Goal: Task Accomplishment & Management: Manage account settings

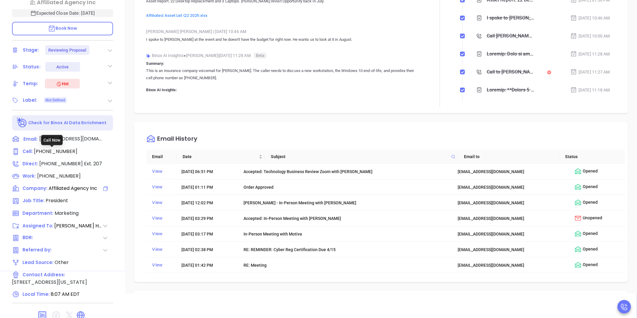
scroll to position [122, 0]
click at [80, 312] on icon at bounding box center [80, 315] width 7 height 7
click at [130, 160] on div "Description Workstation Replacements – GA DealQuote: #CH009697 Revenue & Margin…" at bounding box center [381, 84] width 512 height 420
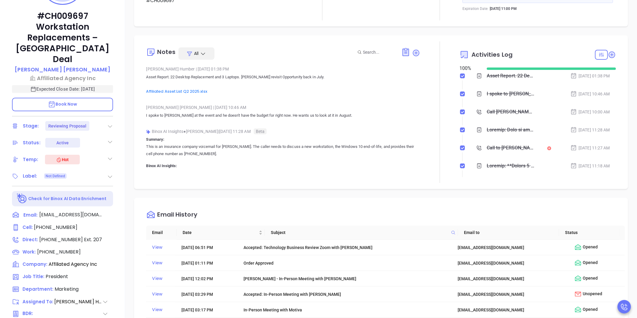
scroll to position [75, 0]
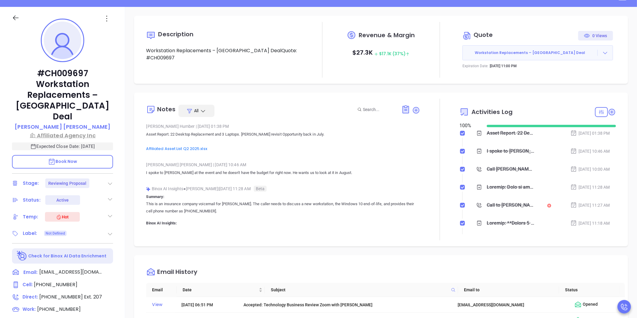
click at [74, 131] on p "Affiliated Agency Inc" at bounding box center [62, 135] width 101 height 8
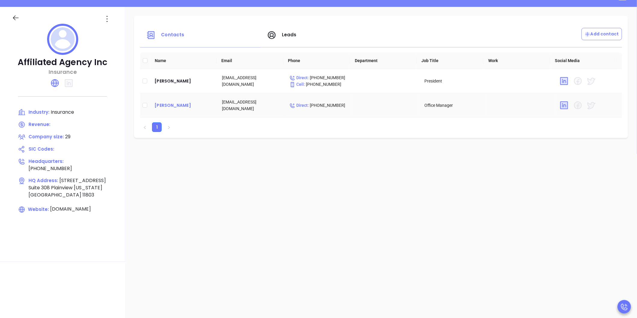
click at [171, 105] on div "Ellen Gaug" at bounding box center [183, 105] width 58 height 7
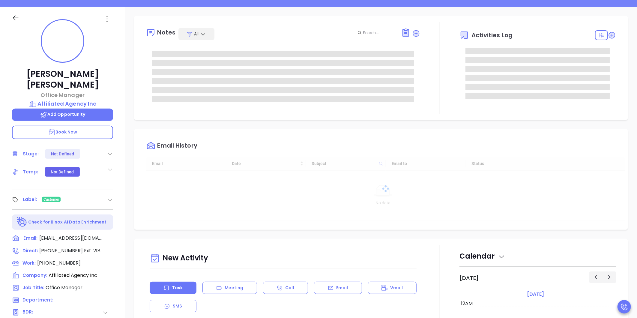
type input "10/08/2025"
type input "[PERSON_NAME]"
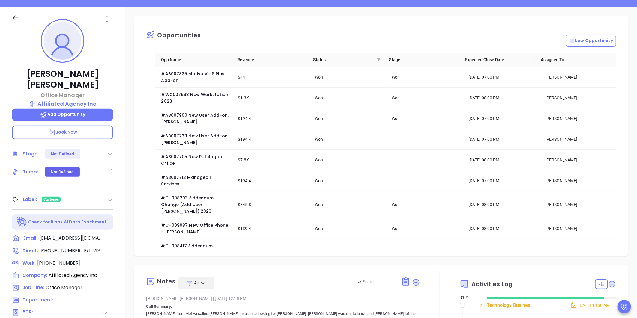
click at [128, 145] on div "Opportunities New Opportunity Opp Name Revenue Status Stage Expected Close Date…" at bounding box center [381, 217] width 512 height 420
click at [130, 139] on div "Opportunities New Opportunity Opp Name Revenue Status Stage Expected Close Date…" at bounding box center [381, 217] width 512 height 420
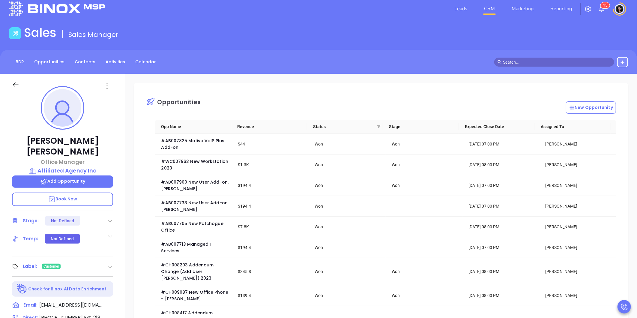
scroll to position [0, 0]
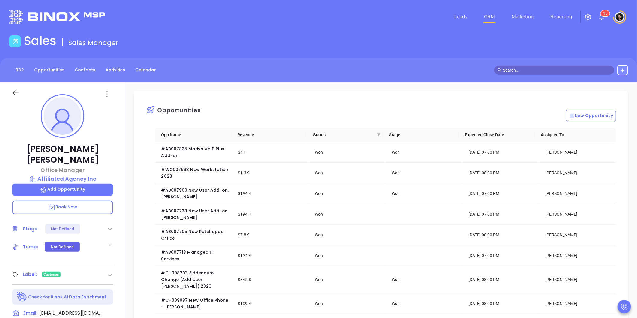
click at [490, 21] on link "CRM" at bounding box center [490, 17] width 16 height 12
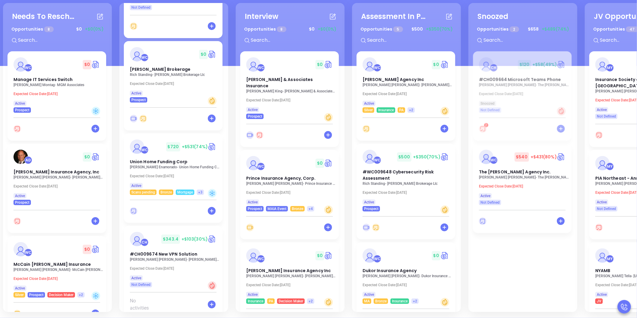
scroll to position [690, 0]
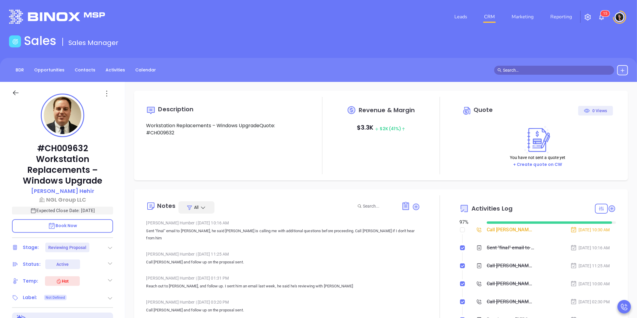
type input "[DATE]"
click at [51, 148] on p "#CH009632 Workstation Replacements – Windows Upgrade" at bounding box center [62, 164] width 101 height 43
drag, startPoint x: 51, startPoint y: 148, endPoint x: 40, endPoint y: 162, distance: 18.1
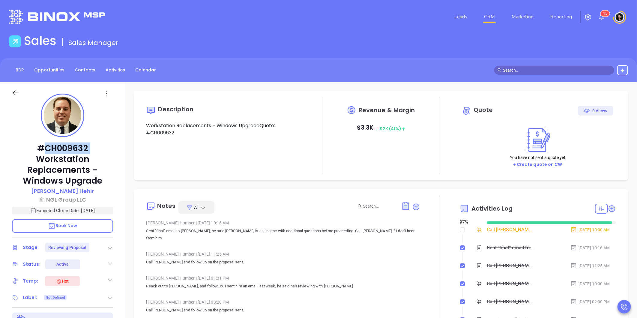
click at [40, 162] on p "#CH009632 Workstation Replacements – Windows Upgrade" at bounding box center [62, 164] width 101 height 43
type input "[PERSON_NAME]"
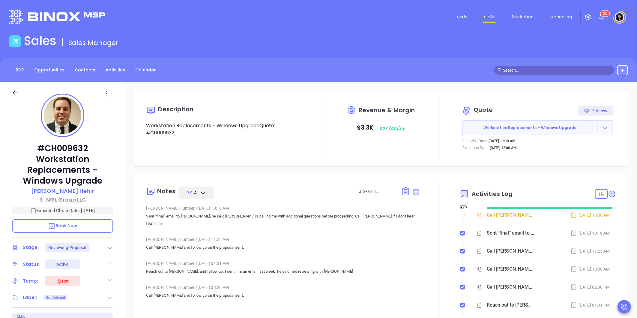
click at [402, 9] on div "Leads CRM Marketing Reporting 2 0" at bounding box center [422, 17] width 417 height 22
click at [494, 19] on link "CRM" at bounding box center [490, 17] width 16 height 12
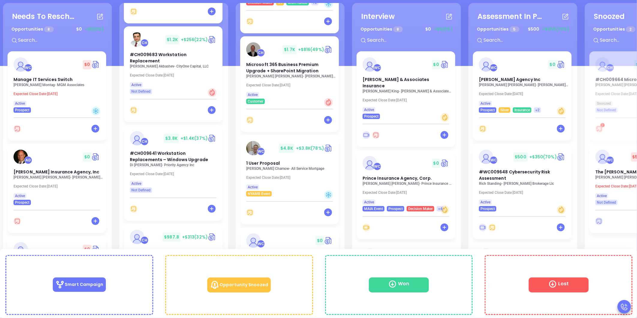
scroll to position [82, 0]
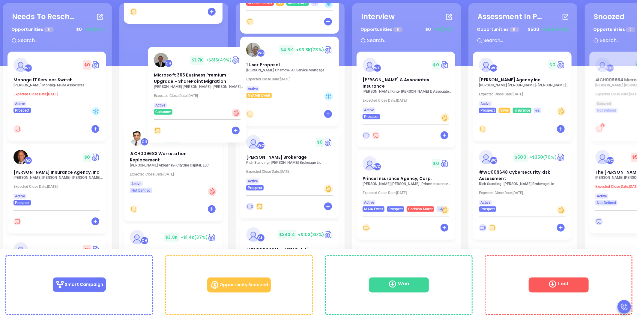
drag, startPoint x: 273, startPoint y: 52, endPoint x: 180, endPoint y: 64, distance: 93.8
click at [180, 64] on div "Needs To Reschedule Opportunities 8 $ 0 +$0 (0%) + WC $ 0 Manage IT Services Sw…" at bounding box center [408, 158] width 814 height 312
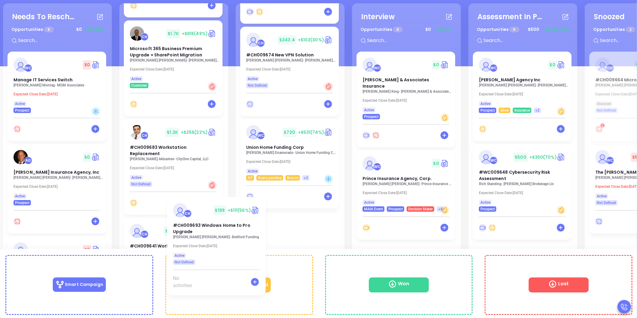
scroll to position [235, 0]
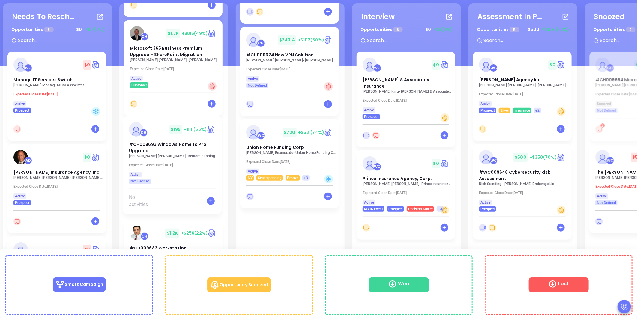
drag, startPoint x: 276, startPoint y: 225, endPoint x: 154, endPoint y: 129, distance: 155.2
click at [154, 129] on div "Needs To Reschedule Opportunities 8 $ 0 +$0 (0%) + WC $ 0 Manage IT Services Sw…" at bounding box center [408, 158] width 814 height 312
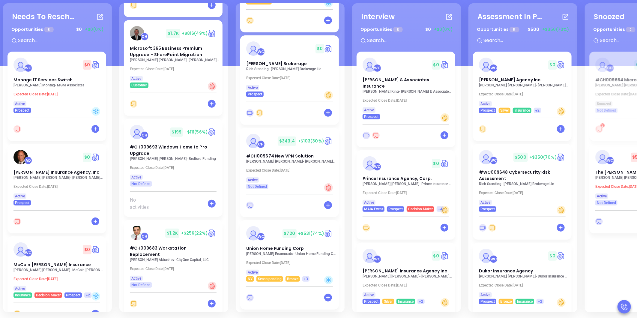
scroll to position [293, 0]
click at [233, 174] on div "Needs To Reschedule Opportunities 8 $ 0 +$0 (0%) + WC $ 0 Manage IT Services Sw…" at bounding box center [408, 158] width 814 height 312
click at [229, 20] on div "Needs To Reschedule Opportunities 8 $ 0 +$0 (0%) + WC $ 0 Manage IT Services Sw…" at bounding box center [408, 158] width 814 height 312
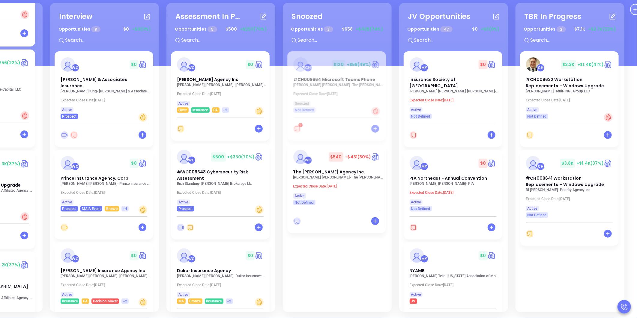
scroll to position [0, 204]
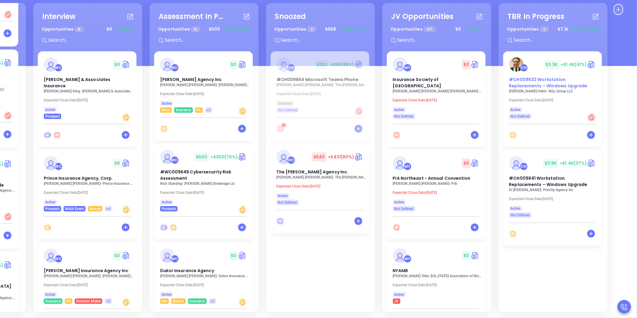
click at [545, 86] on span "#CH009632 Workstation Replacements – Windows Upgrade" at bounding box center [548, 82] width 78 height 12
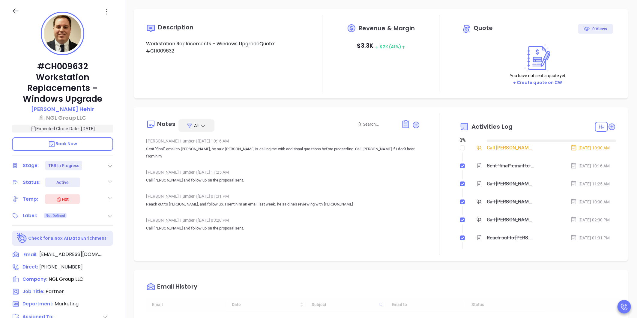
type input "[DATE]"
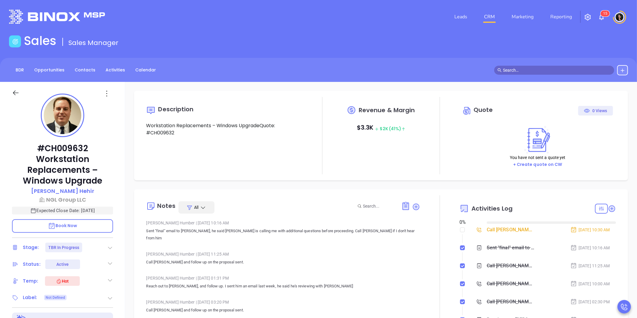
scroll to position [139, 0]
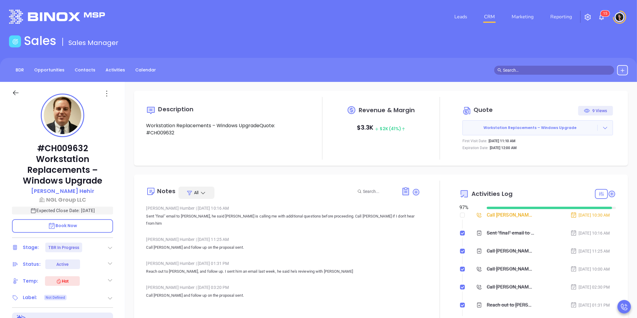
type input "[PERSON_NAME]"
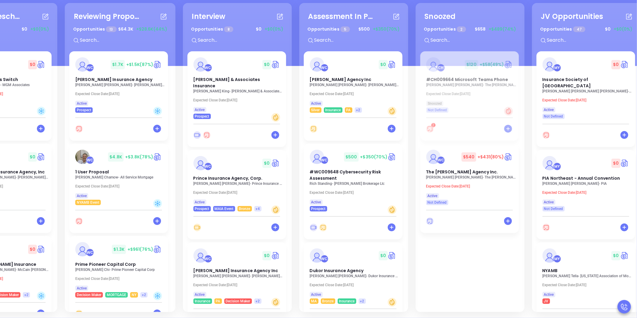
scroll to position [0, 204]
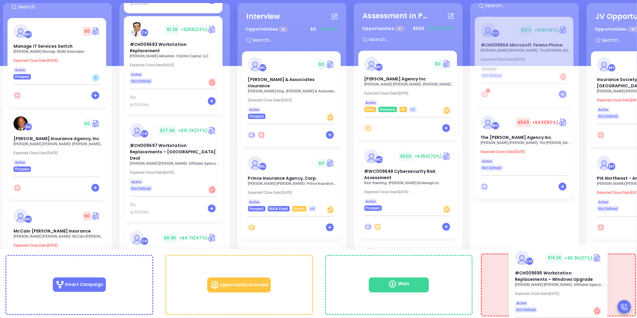
scroll to position [52, 0]
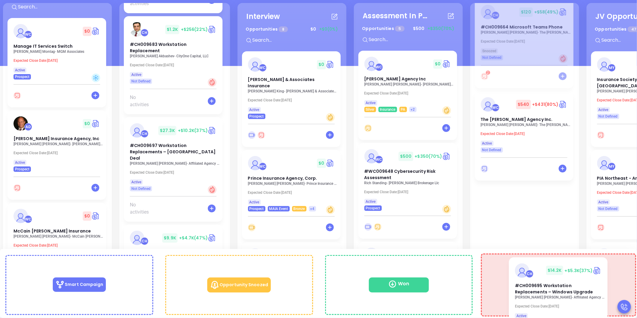
drag, startPoint x: 158, startPoint y: 127, endPoint x: 549, endPoint y: 272, distance: 416.9
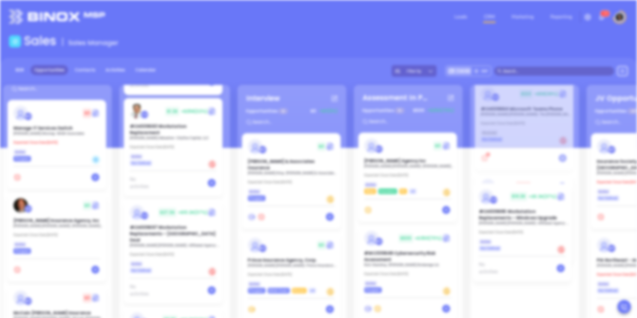
scroll to position [0, 0]
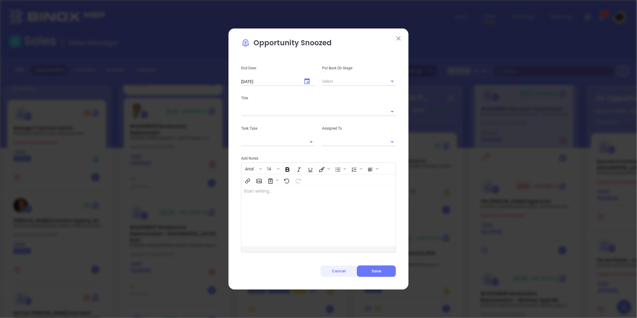
type input "[PERSON_NAME]"
click at [343, 271] on span "Cancel" at bounding box center [339, 270] width 14 height 5
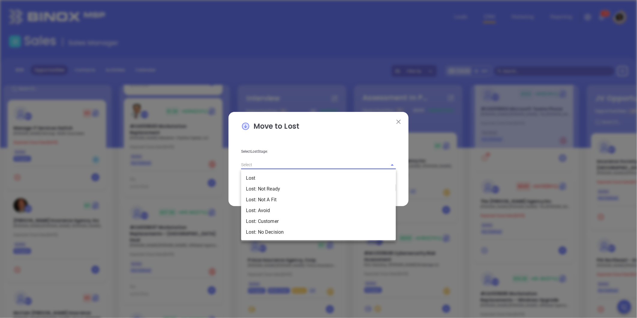
click at [337, 164] on input "text" at bounding box center [310, 164] width 138 height 9
click at [290, 230] on li "Lost: No Decision" at bounding box center [318, 232] width 155 height 11
type input "Lost: No Decision"
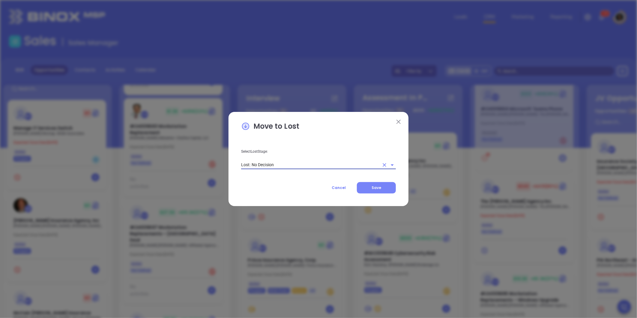
click at [374, 189] on span "Save" at bounding box center [377, 187] width 10 height 5
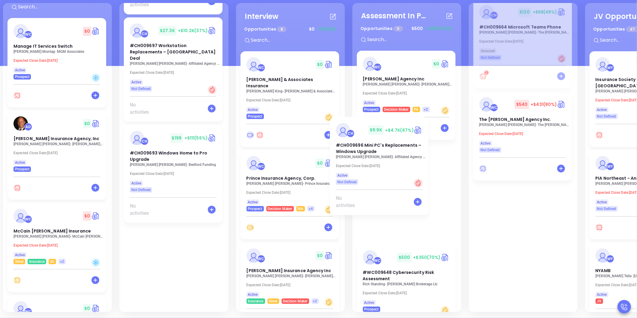
scroll to position [9, 0]
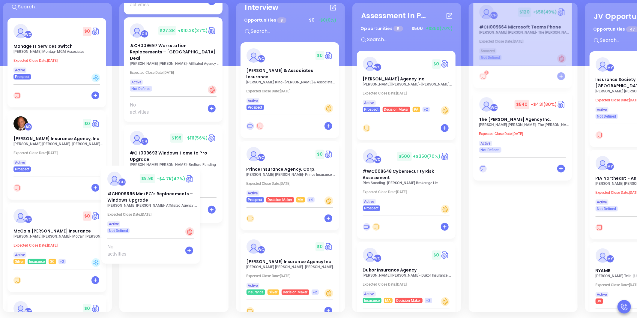
drag, startPoint x: 157, startPoint y: 208, endPoint x: 246, endPoint y: 182, distance: 92.9
click at [246, 182] on div "Needs To Reschedule Opportunities 8 $ 0 +$0 (0%) + WC $ 0 Manage IT Services Sw…" at bounding box center [408, 157] width 815 height 312
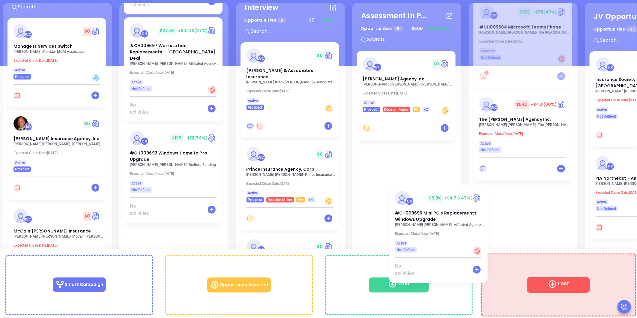
scroll to position [2, 0]
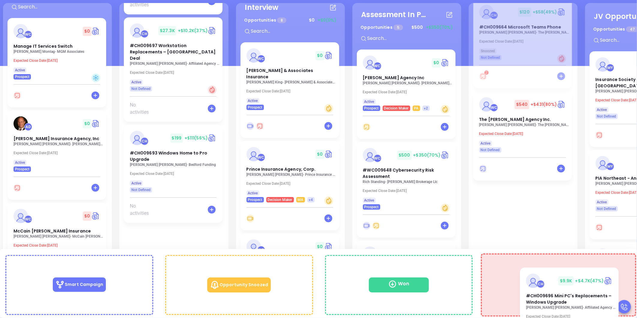
drag, startPoint x: 226, startPoint y: 121, endPoint x: 579, endPoint y: 278, distance: 386.6
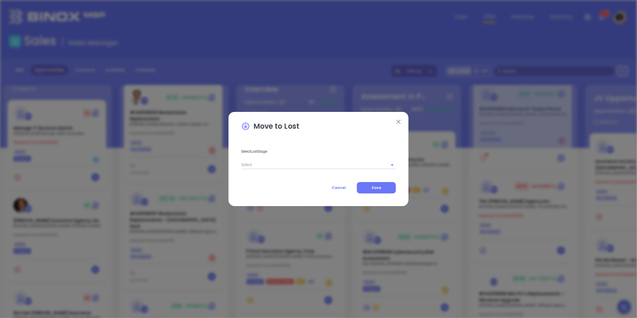
scroll to position [790, 0]
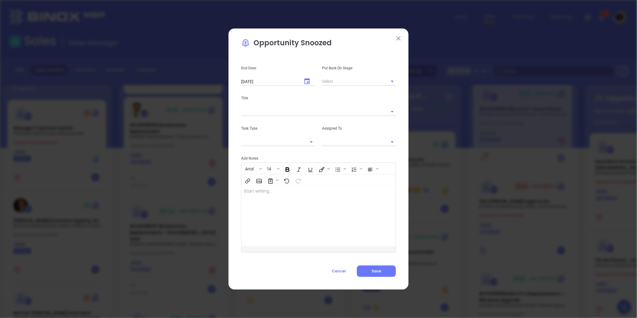
click at [315, 163] on div "Arial 14" at bounding box center [318, 174] width 154 height 23
type input "Carla Humber"
click at [344, 271] on span "Cancel" at bounding box center [339, 270] width 14 height 5
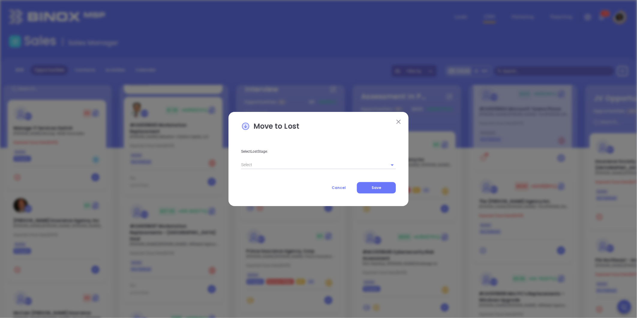
click at [296, 166] on input "text" at bounding box center [310, 164] width 138 height 9
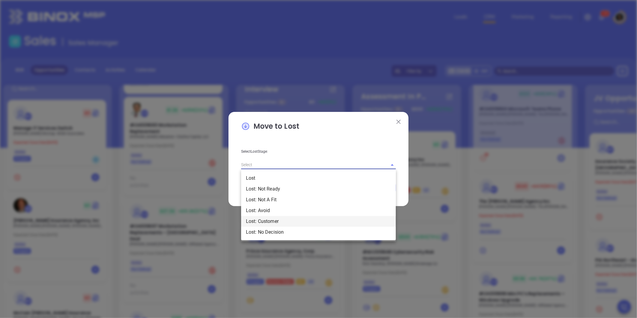
click at [273, 222] on li "Lost: Customer" at bounding box center [318, 221] width 155 height 11
click at [316, 164] on input "Lost: Customer" at bounding box center [310, 164] width 138 height 9
click at [291, 228] on li "Lost: No Decision" at bounding box center [318, 232] width 155 height 11
type input "Lost: No Decision"
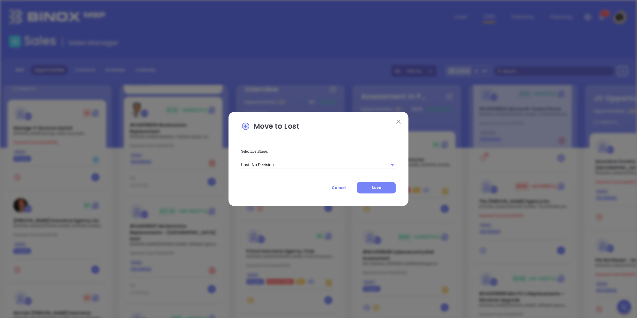
click at [382, 190] on button "Save" at bounding box center [376, 187] width 39 height 11
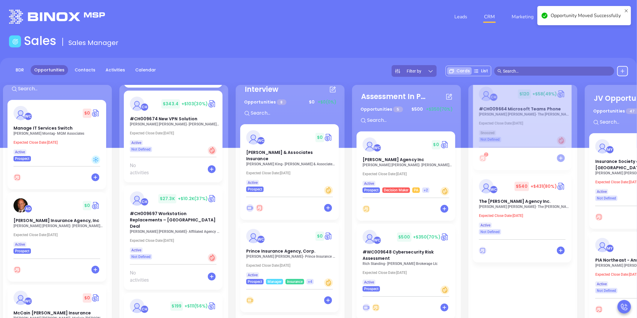
scroll to position [695, 0]
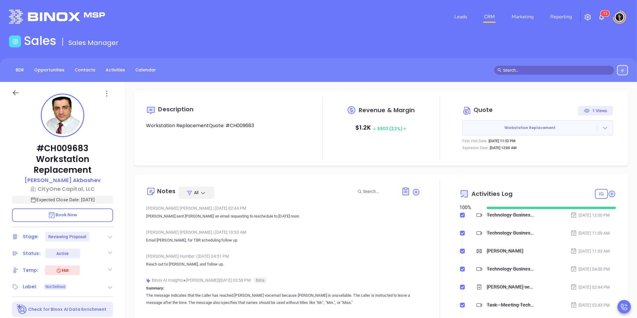
type input "[PERSON_NAME]"
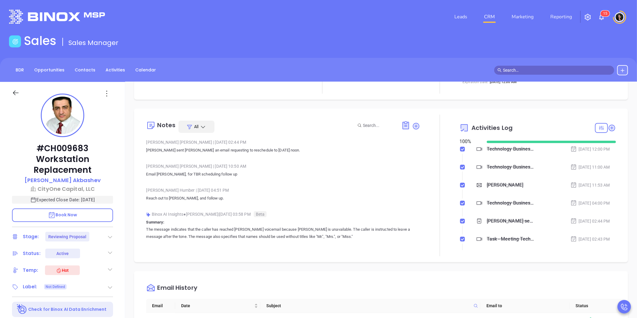
scroll to position [67, 0]
click at [110, 237] on icon at bounding box center [110, 237] width 6 height 6
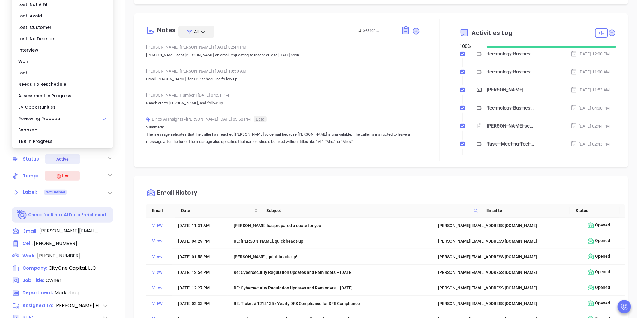
scroll to position [100, 0]
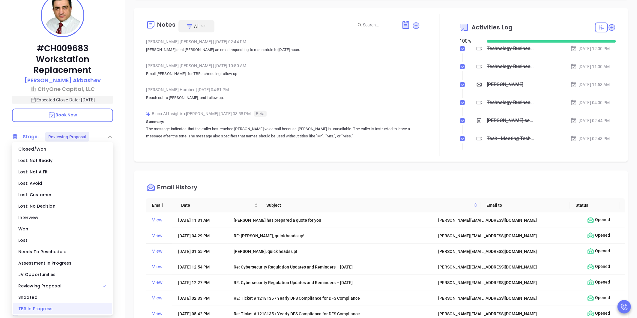
click at [40, 311] on div "TBR In Progress" at bounding box center [62, 308] width 99 height 11
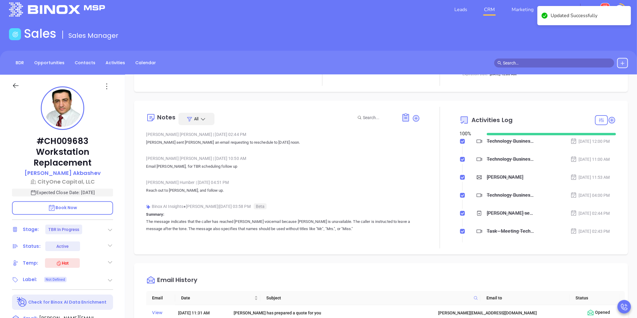
scroll to position [0, 0]
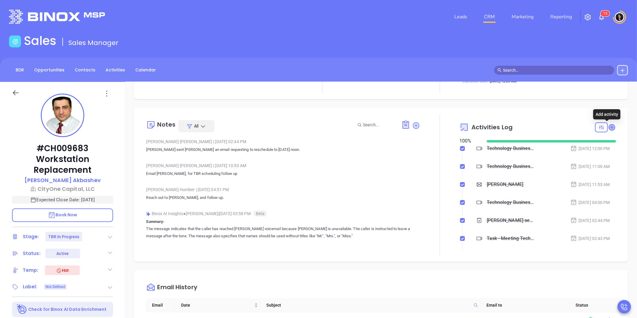
click at [609, 127] on icon at bounding box center [612, 127] width 6 height 6
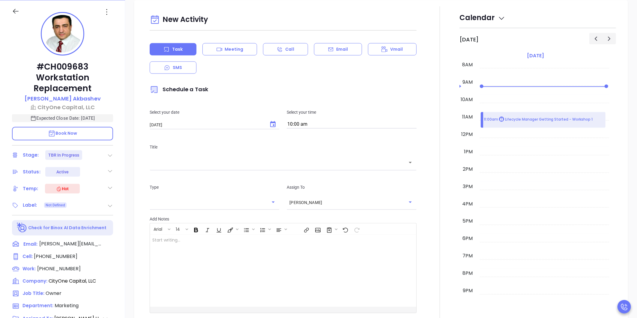
scroll to position [82, 0]
click at [272, 127] on icon "Choose date, selected date is Oct 8, 2025" at bounding box center [272, 124] width 7 height 7
click at [182, 173] on button "7" at bounding box center [186, 173] width 11 height 11
type input "10/07/2025"
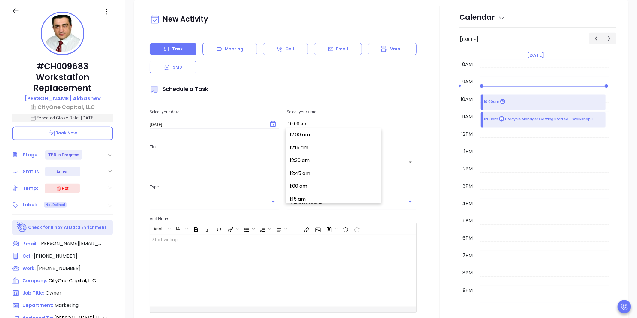
click at [314, 126] on input "10:00 am" at bounding box center [352, 124] width 130 height 8
click at [309, 153] on button "2:00 pm" at bounding box center [334, 151] width 93 height 13
type input "2:00 pm"
click at [296, 166] on div "​" at bounding box center [283, 162] width 267 height 13
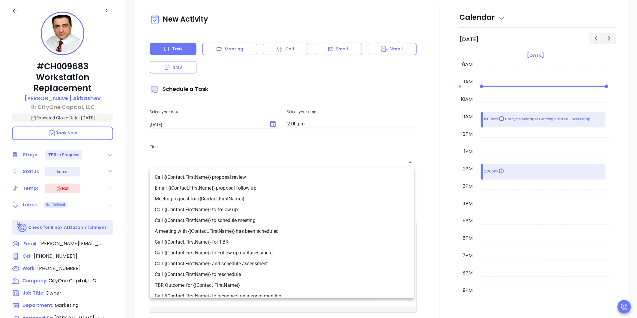
click at [271, 190] on li "Email {{Contact.FirstName}} proposal follow up" at bounding box center [282, 188] width 264 height 11
type input "Email Mike proposal follow up"
type input "Email"
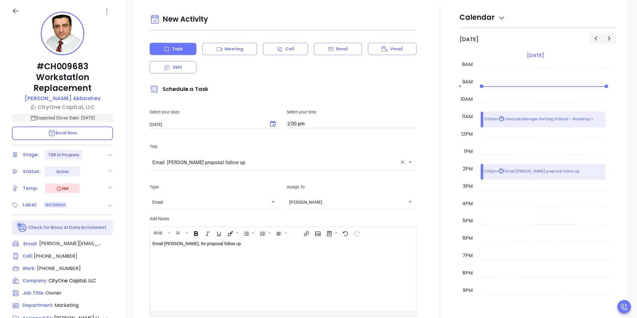
click at [275, 163] on input "Email Mike proposal follow up" at bounding box center [274, 162] width 245 height 7
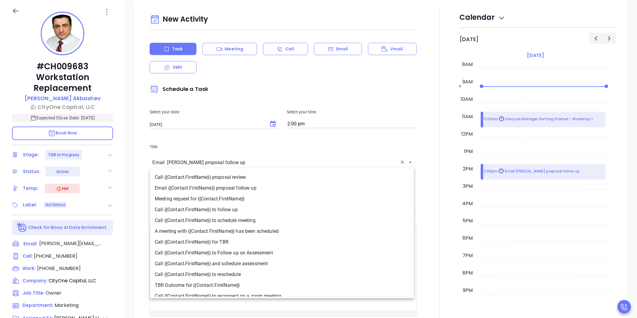
click at [250, 209] on li "Call {{Contact.FirstName}} to follow up" at bounding box center [282, 209] width 264 height 11
type input "Call Mike to follow up"
type input "Call"
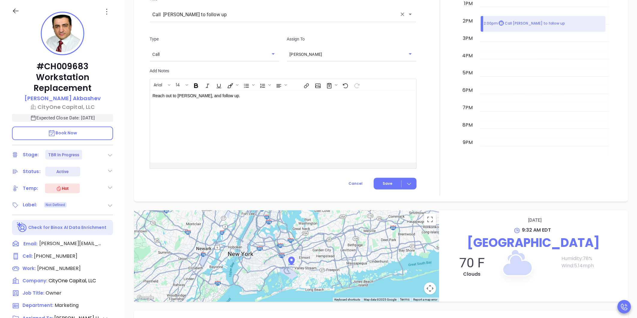
scroll to position [661, 0]
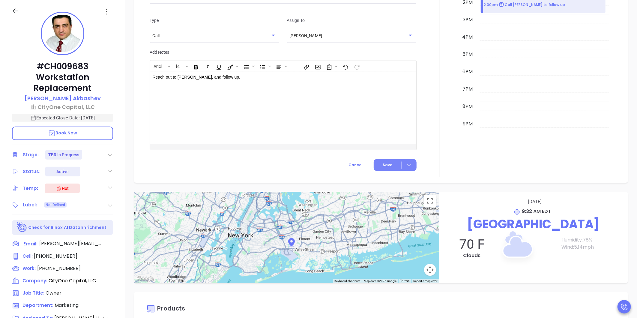
click at [385, 166] on span "Save" at bounding box center [388, 165] width 10 height 5
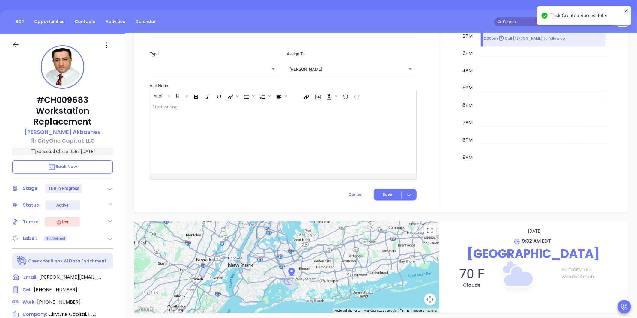
scroll to position [2, 0]
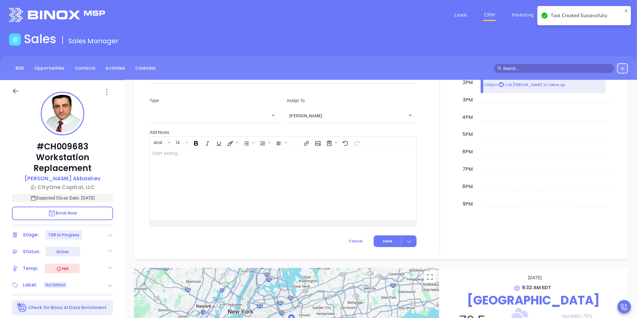
checkbox input "false"
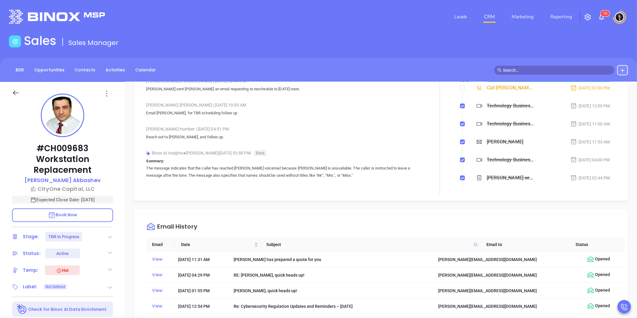
scroll to position [0, 0]
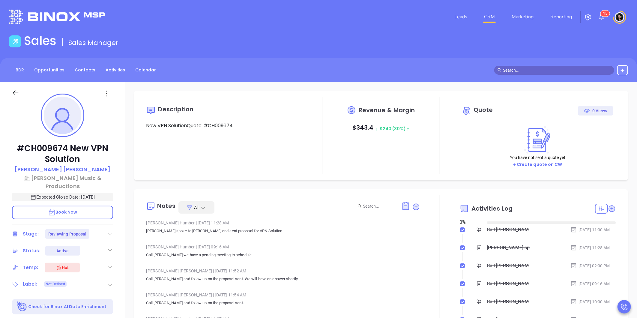
type input "[DATE]"
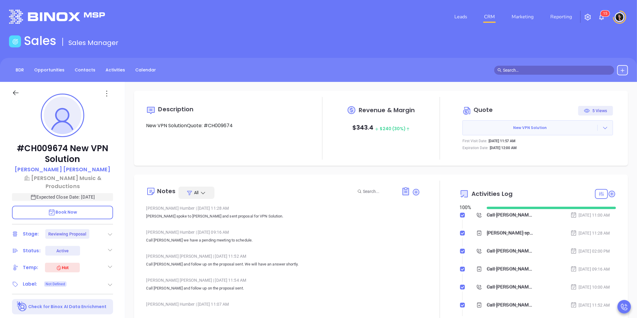
type input "[PERSON_NAME]"
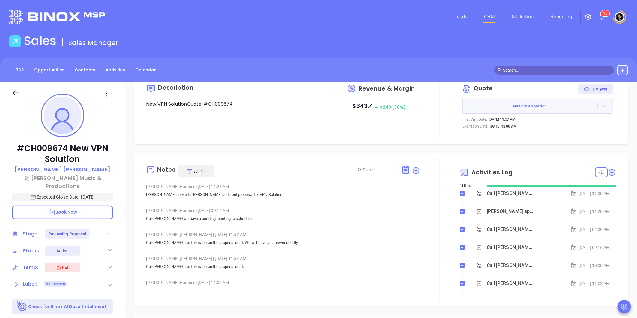
scroll to position [33, 0]
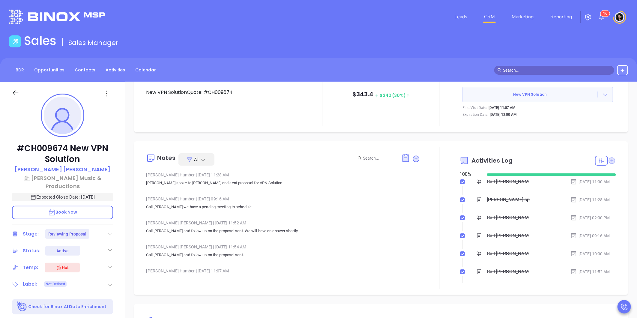
click at [609, 160] on icon at bounding box center [612, 160] width 7 height 7
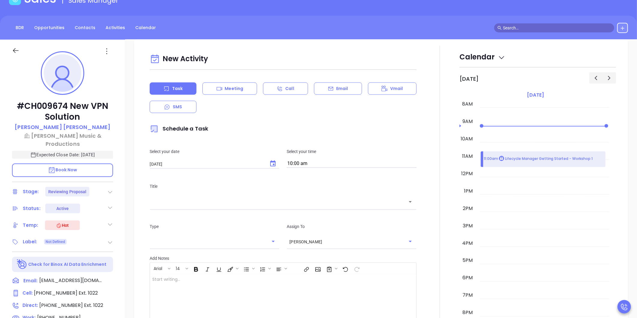
scroll to position [82, 0]
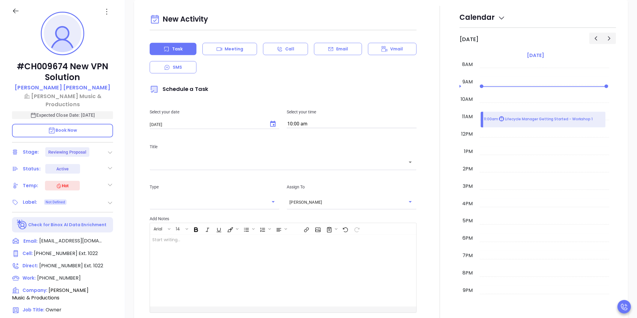
click at [278, 167] on div "​" at bounding box center [283, 162] width 267 height 13
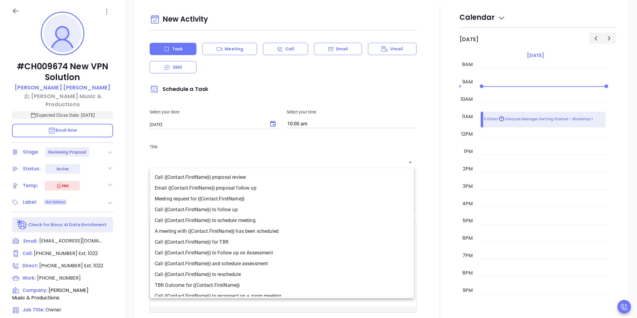
click at [257, 207] on li "Call {{Contact.FirstName}} to follow up" at bounding box center [282, 209] width 264 height 11
type input "Call [PERSON_NAME] to follow up"
type input "Call"
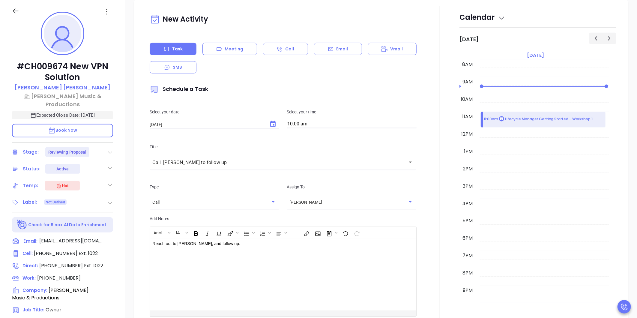
click at [145, 192] on div "New Activity Task Meeting Call Email Vmail SMS Schedule a Task Select your date…" at bounding box center [381, 174] width 482 height 337
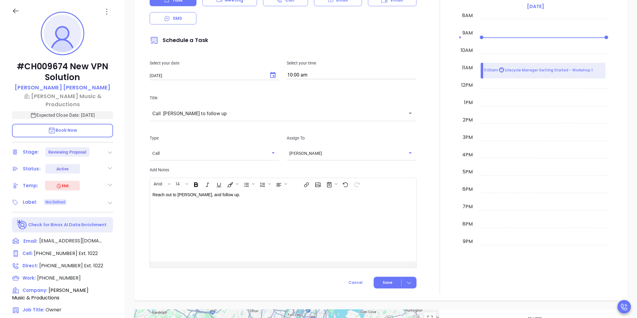
scroll to position [595, 0]
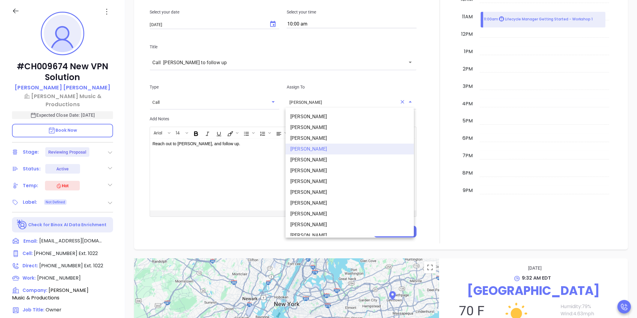
click at [308, 101] on input "[PERSON_NAME]" at bounding box center [343, 102] width 108 height 6
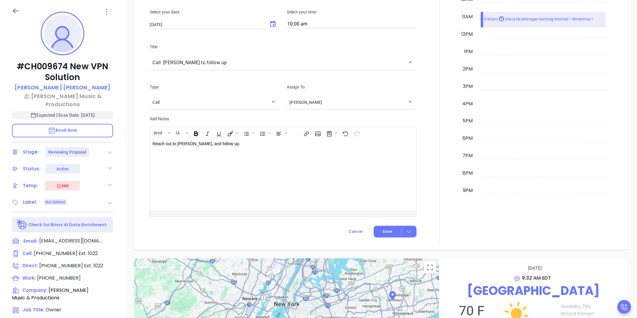
click at [222, 207] on div "Reach out to [PERSON_NAME], and follow up." at bounding box center [274, 175] width 248 height 72
click at [277, 237] on div "New Activity Task Meeting Call Email Vmail SMS Schedule a Task Select your date…" at bounding box center [283, 74] width 274 height 337
drag, startPoint x: 231, startPoint y: 152, endPoint x: 158, endPoint y: 149, distance: 73.8
click at [158, 149] on div "Reach out to [PERSON_NAME], and follow up." at bounding box center [274, 175] width 248 height 72
click at [210, 176] on div "Reach out to [PERSON_NAME], and follow up." at bounding box center [274, 175] width 248 height 72
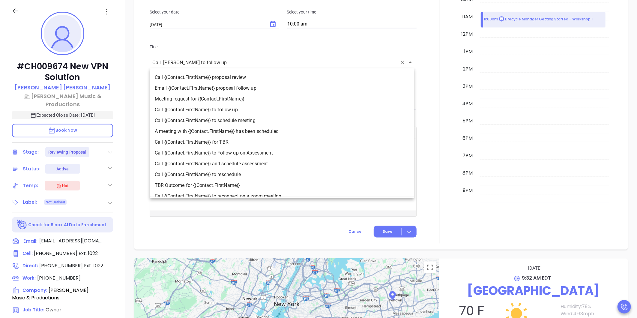
drag, startPoint x: 229, startPoint y: 61, endPoint x: 137, endPoint y: 71, distance: 92.6
click at [137, 71] on div "New Activity Task Meeting Call Email Vmail SMS Schedule a Task Select your date…" at bounding box center [381, 74] width 494 height 349
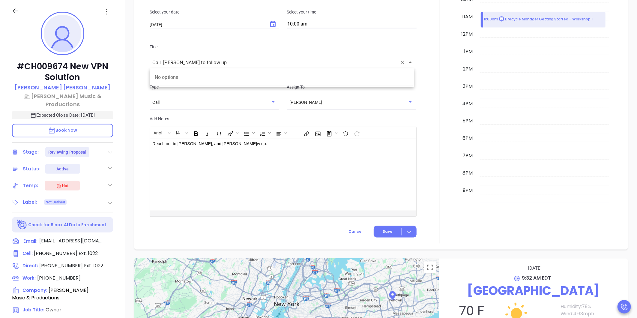
click at [133, 77] on div "New Activity Task Meeting Call Email Vmail SMS Schedule a Task Select your date…" at bounding box center [381, 74] width 512 height 349
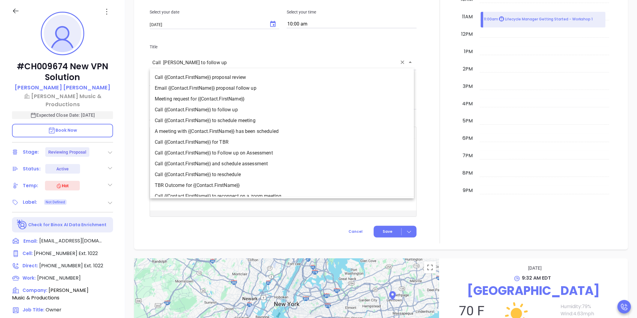
drag, startPoint x: 238, startPoint y: 61, endPoint x: 51, endPoint y: 71, distance: 187.3
click at [51, 71] on div "#CH009674 New VPN Solution [PERSON_NAME] [PERSON_NAME] Music & Productions Expe…" at bounding box center [318, 198] width 637 height 397
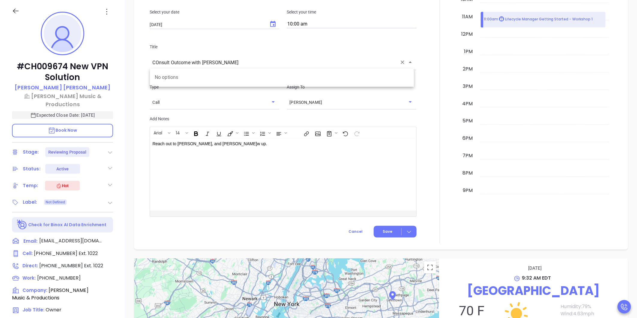
click at [159, 62] on input "COnsult Outcome with [PERSON_NAME]" at bounding box center [274, 62] width 245 height 7
type input "Call [PERSON_NAME] to follow up"
click at [385, 229] on span "Save" at bounding box center [388, 231] width 10 height 5
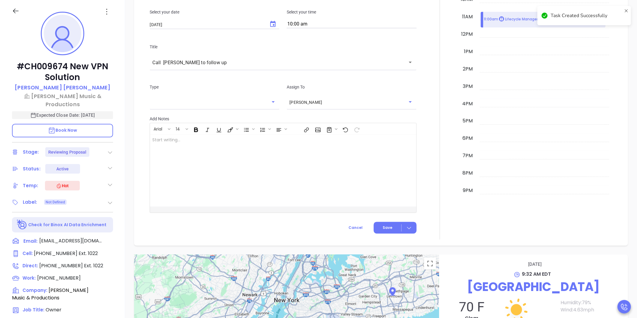
checkbox input "false"
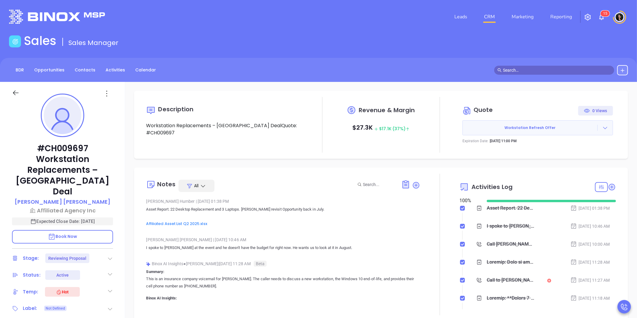
type input "[PERSON_NAME]"
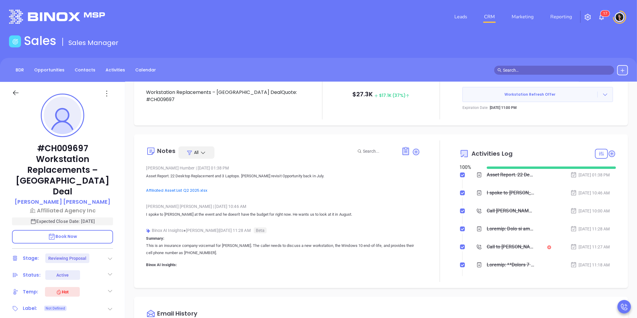
click at [109, 255] on icon at bounding box center [110, 258] width 6 height 6
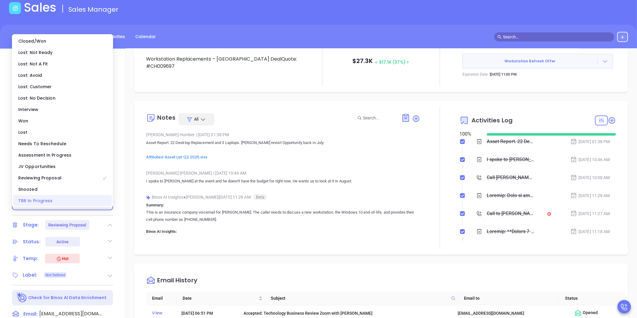
click at [35, 199] on div "TBR In Progress" at bounding box center [62, 200] width 99 height 11
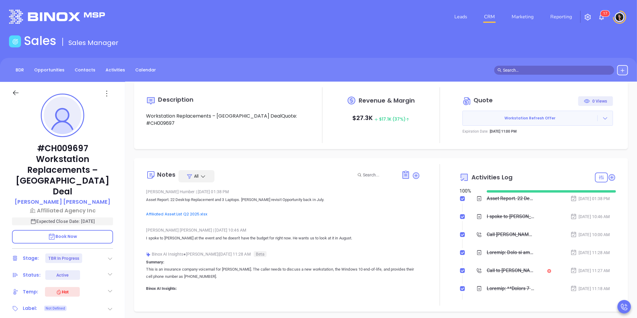
scroll to position [0, 0]
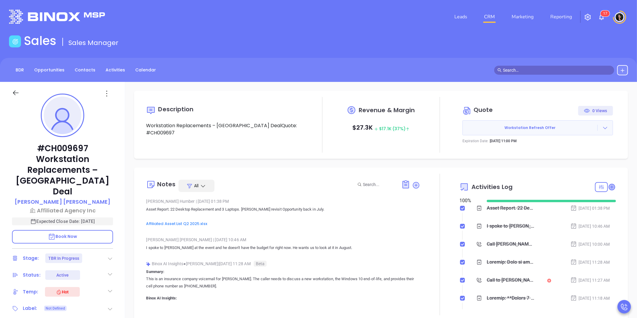
click at [609, 186] on icon at bounding box center [612, 187] width 6 height 6
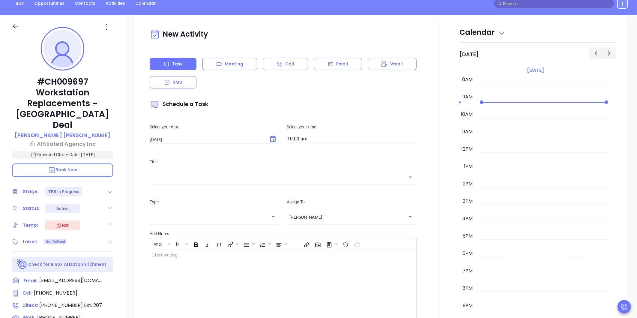
scroll to position [82, 0]
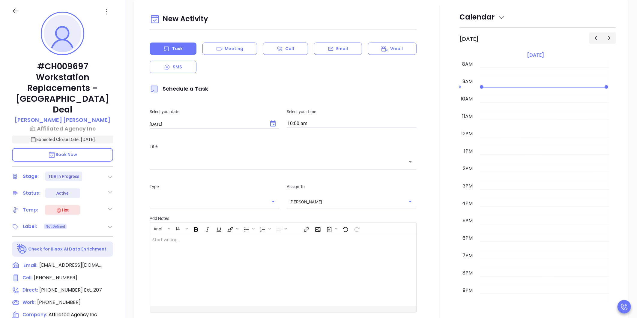
click at [267, 124] on button "Choose date, selected date is Oct 8, 2025" at bounding box center [273, 124] width 12 height 12
click at [182, 173] on button "7" at bounding box center [186, 173] width 11 height 11
type input "[DATE]"
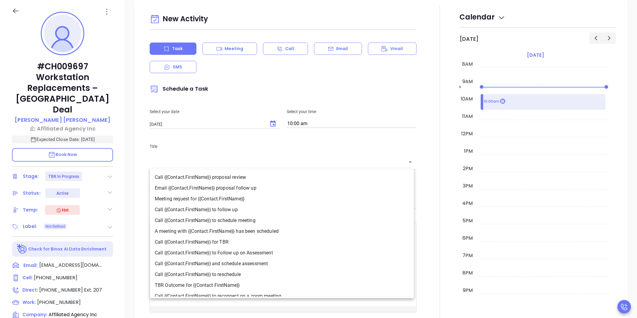
click at [256, 165] on input "text" at bounding box center [278, 162] width 252 height 7
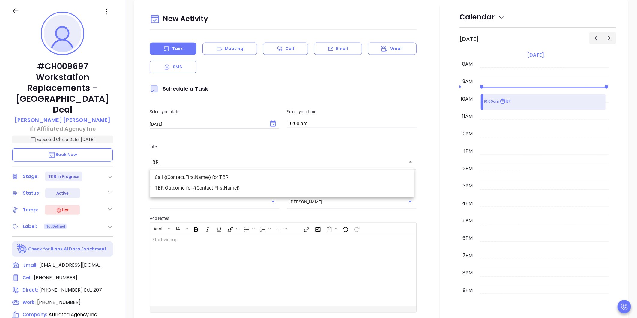
type input "B"
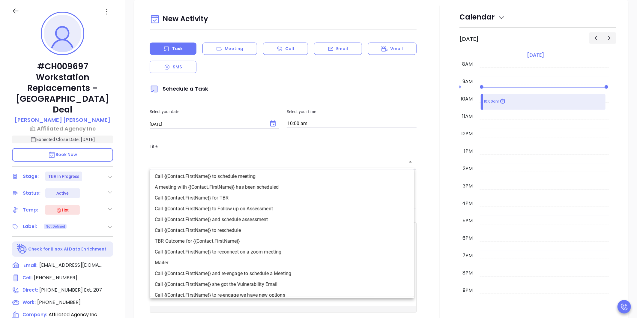
scroll to position [50, 0]
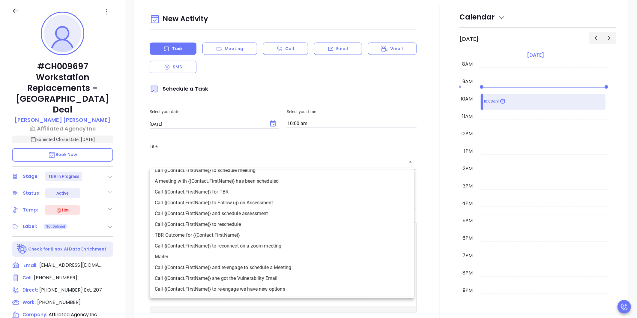
click at [197, 233] on li "TBR Outcome for {{Contact.FirstName}}" at bounding box center [282, 235] width 264 height 11
type input "TBR Outcome for [PERSON_NAME]"
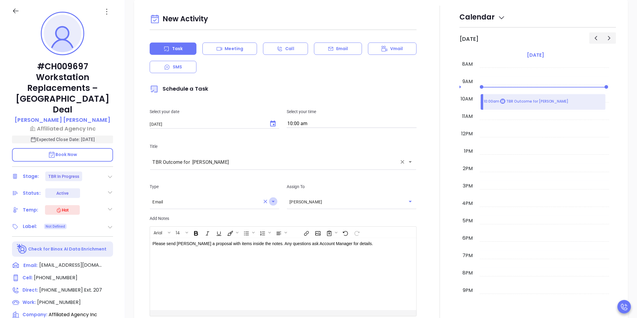
click at [270, 202] on icon "Open" at bounding box center [273, 201] width 7 height 7
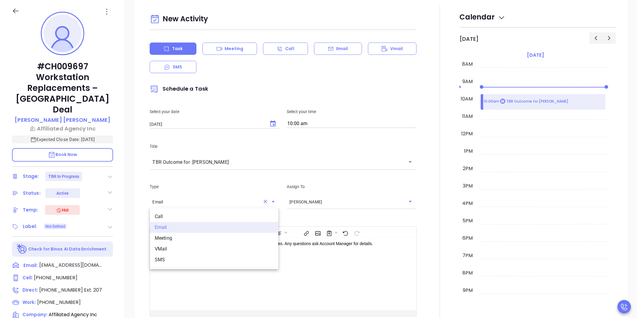
click at [202, 237] on li "Meeting" at bounding box center [214, 238] width 128 height 11
type input "Meeting"
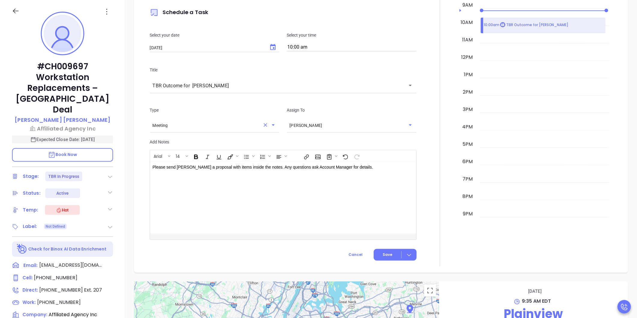
scroll to position [517, 0]
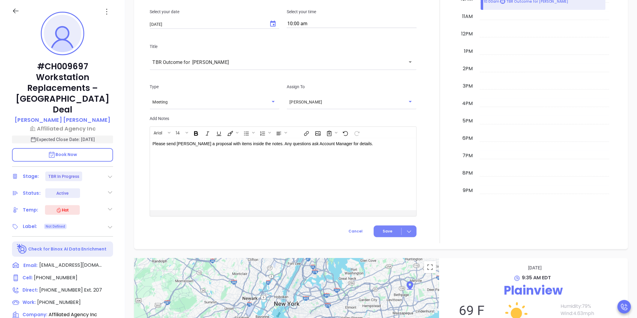
click at [390, 229] on button "Save" at bounding box center [395, 231] width 43 height 12
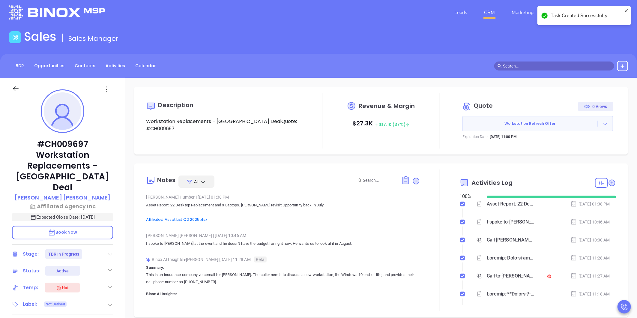
scroll to position [33, 0]
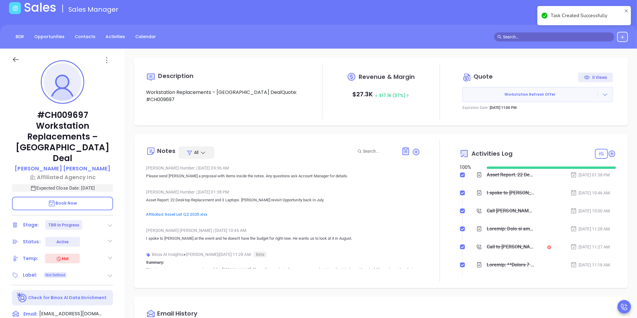
checkbox input "false"
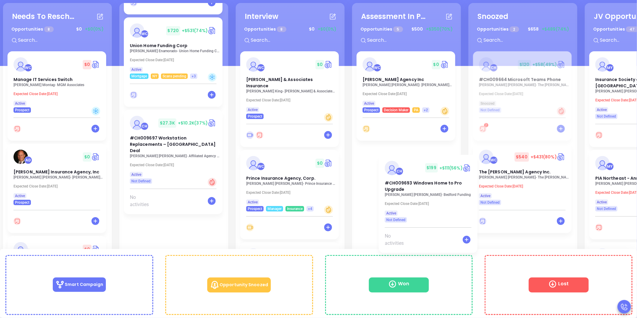
scroll to position [0, 0]
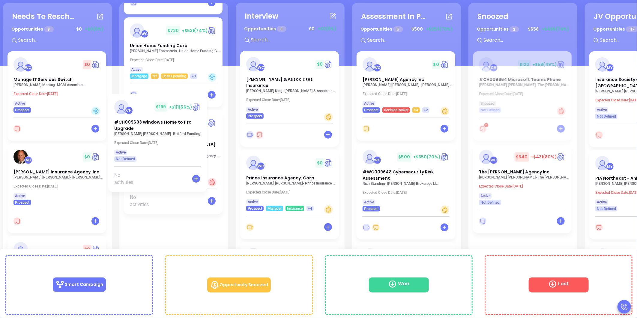
drag, startPoint x: 161, startPoint y: 227, endPoint x: 278, endPoint y: 103, distance: 170.3
click at [276, 103] on div "Needs To Reschedule Opportunities 8 $ 0 +$0 (0%) + WC $ 0 Manage IT Services Sw…" at bounding box center [408, 157] width 814 height 312
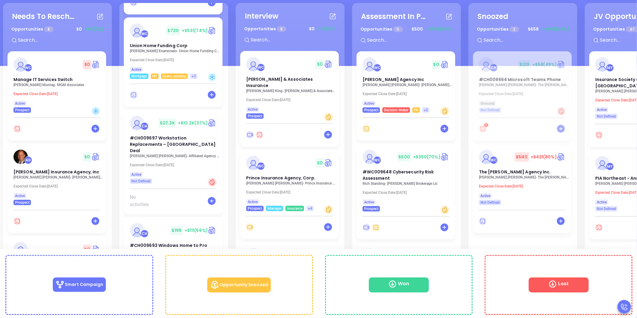
click at [233, 185] on div "Needs To Reschedule Opportunities 8 $ 0 +$0 (0%) + WC $ 0 Manage IT Services Sw…" at bounding box center [408, 157] width 814 height 312
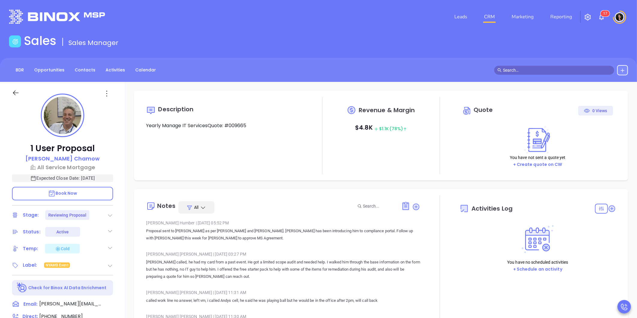
type input "[DATE]"
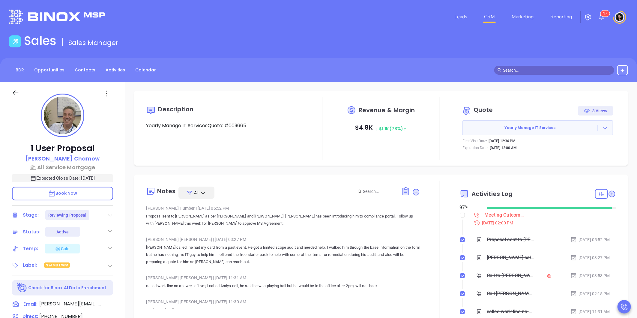
type input "[PERSON_NAME]"
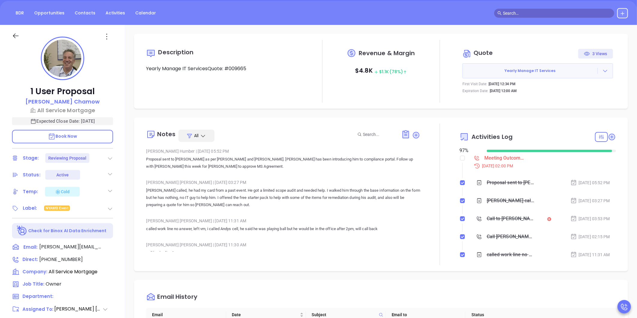
scroll to position [67, 0]
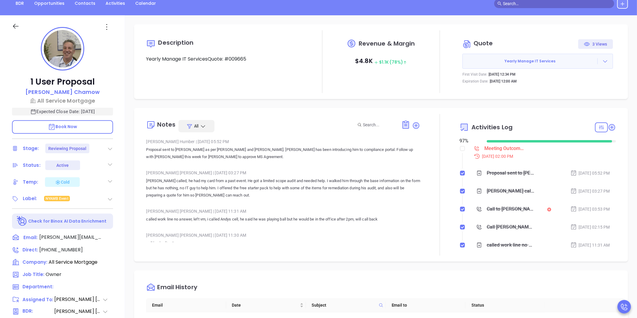
click at [487, 150] on div "Meeting Outcome - [PERSON_NAME]" at bounding box center [504, 148] width 40 height 9
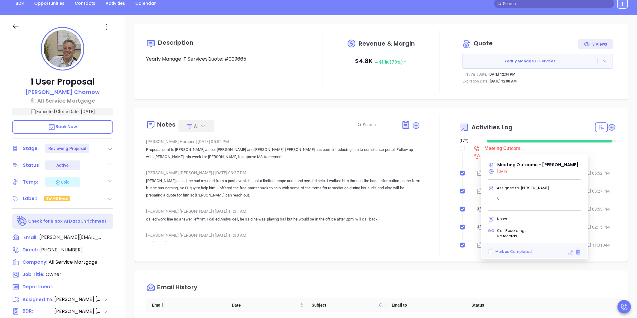
click at [569, 251] on icon at bounding box center [571, 252] width 5 height 5
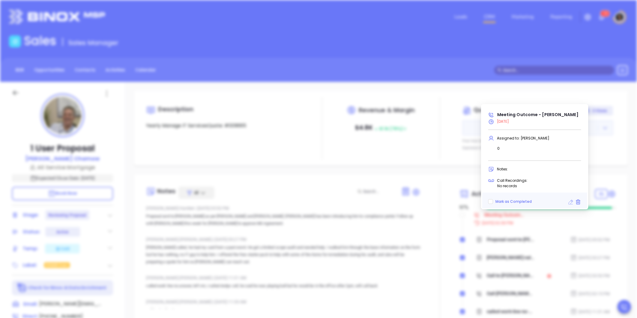
type input "[DATE]"
type input "Meeting Outcome - [PERSON_NAME]"
type input "Call"
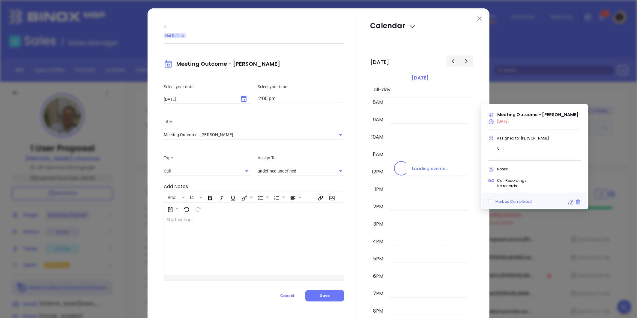
type input "[PERSON_NAME]"
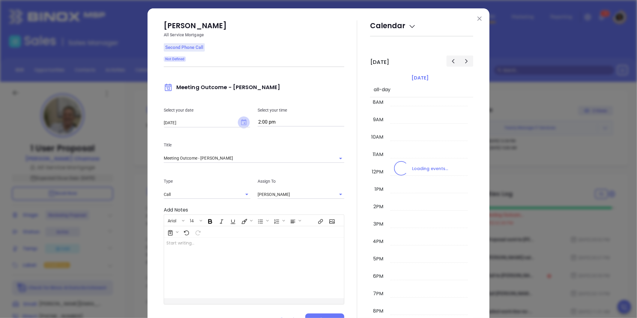
click at [241, 122] on icon "Choose date, selected date is Oct 6, 2025" at bounding box center [243, 122] width 5 height 6
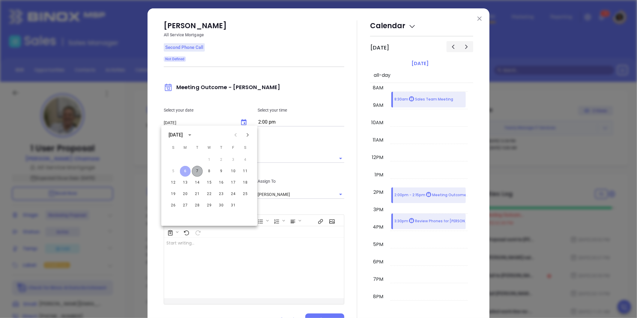
click at [199, 172] on button "7" at bounding box center [197, 171] width 11 height 11
type input "[DATE]"
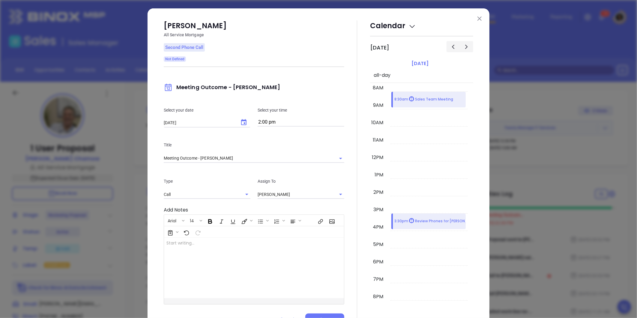
click at [344, 203] on div at bounding box center [357, 172] width 26 height 304
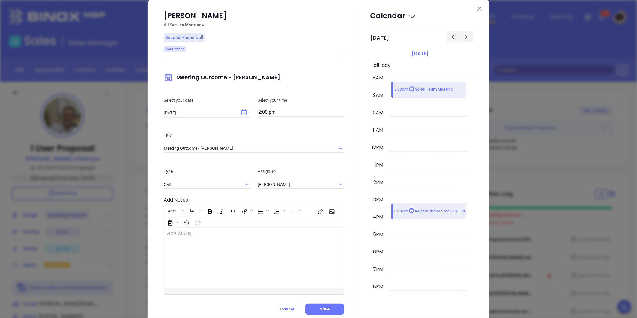
scroll to position [28, 0]
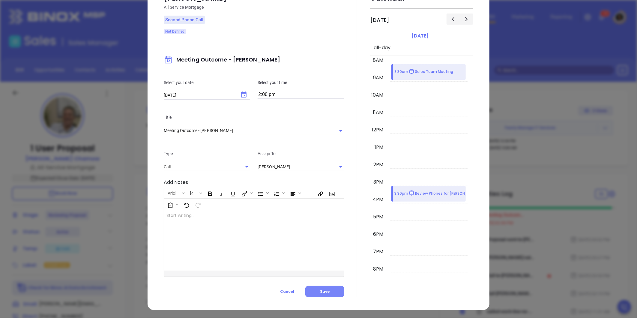
click at [324, 287] on button "Save" at bounding box center [324, 291] width 39 height 11
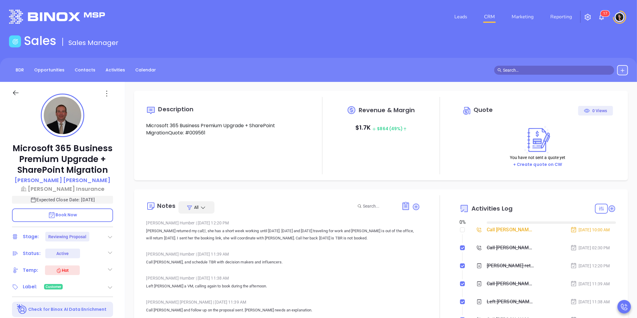
type input "[DATE]"
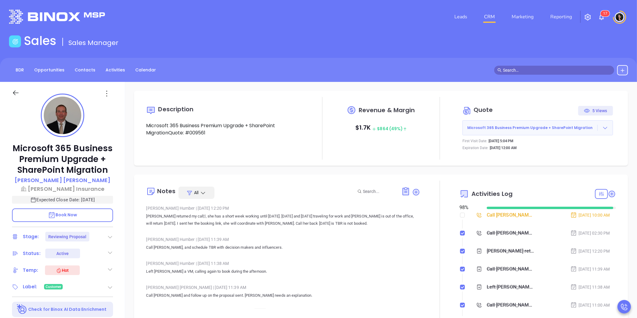
type input "Carla Humber"
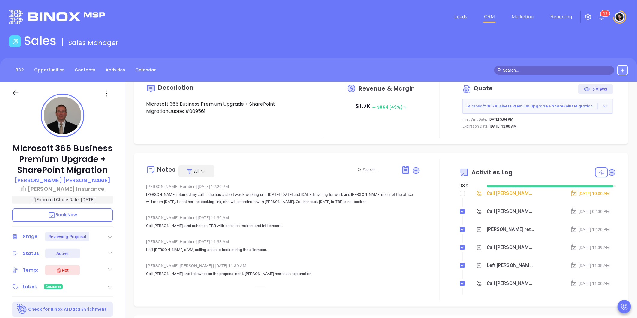
scroll to position [33, 0]
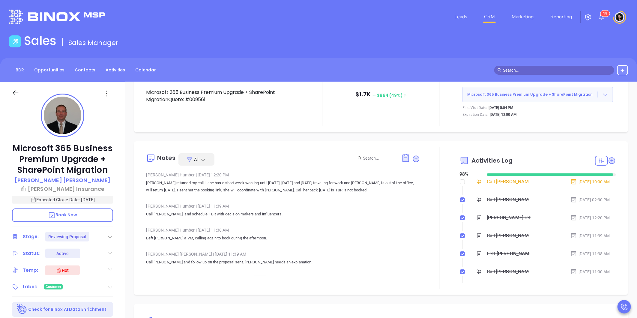
click at [493, 179] on div "Call Allan for TBR - Allan Kaplan" at bounding box center [511, 181] width 48 height 9
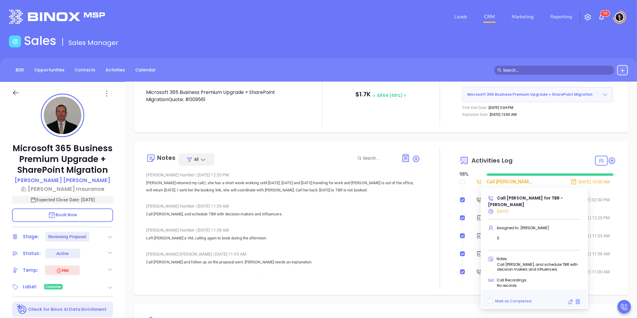
click at [571, 299] on icon at bounding box center [570, 302] width 6 height 6
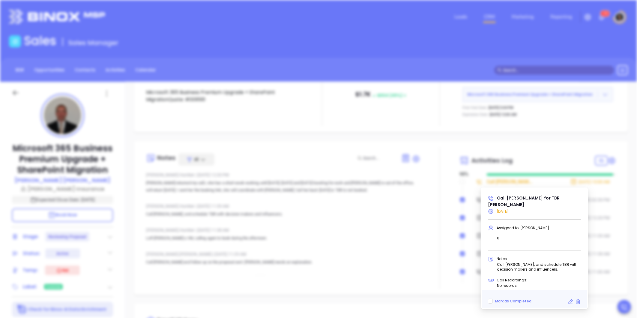
type input "10:00 am"
type input "undefined undefined"
type input "10/07/2025"
type input "Call Allan for TBR - Allan Kaplan"
type input "Call"
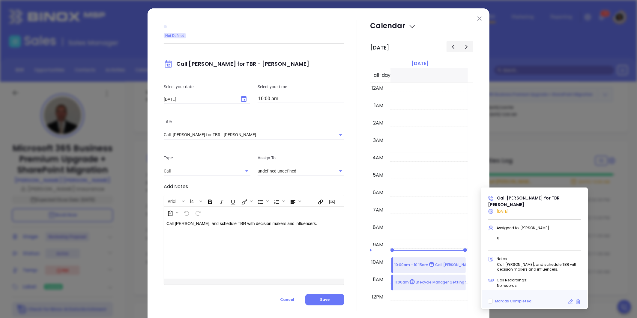
scroll to position [139, 0]
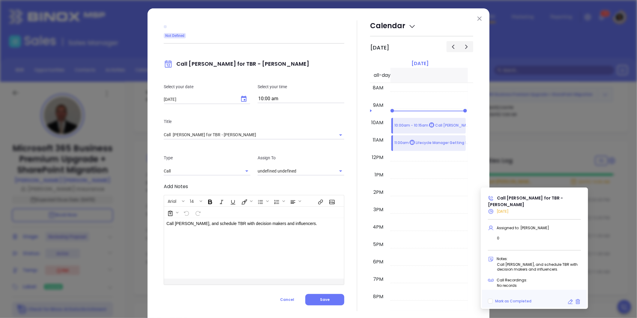
click at [266, 100] on input "10:00 am" at bounding box center [301, 99] width 87 height 8
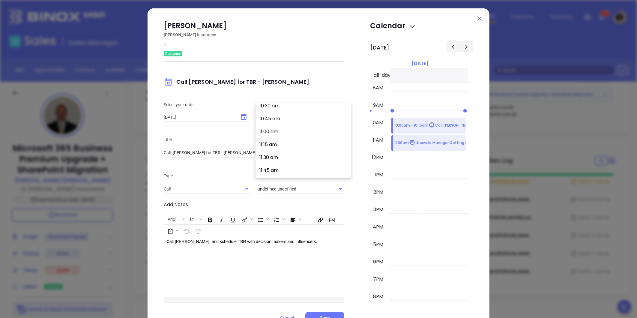
scroll to position [636, 0]
type input "Carla Humber"
click at [282, 130] on button "2:00 pm" at bounding box center [304, 126] width 93 height 13
type input "2:00 pm"
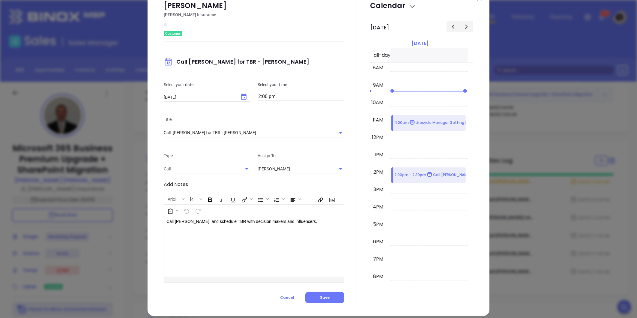
scroll to position [26, 0]
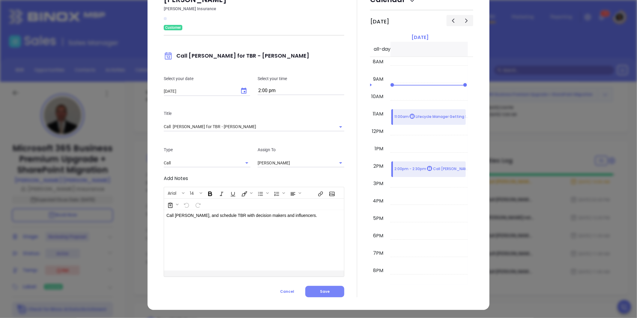
click at [323, 286] on button "Save" at bounding box center [324, 291] width 39 height 11
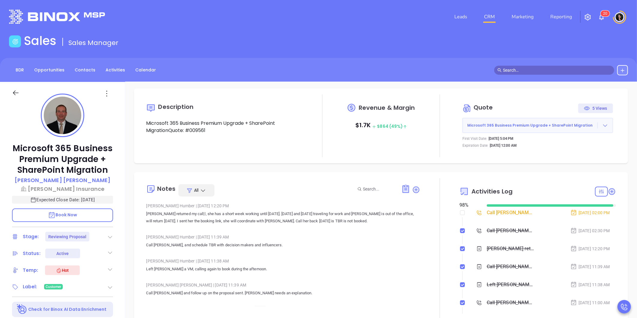
scroll to position [0, 0]
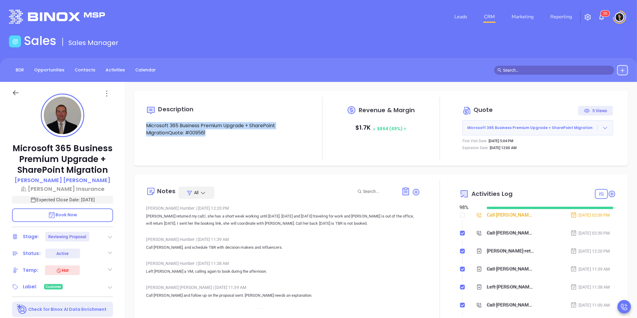
drag, startPoint x: 290, startPoint y: 153, endPoint x: 142, endPoint y: 126, distance: 150.6
click at [142, 126] on div "Description Microsoft 365 Business Premium Upgrade + SharePoint MigrationQuote:…" at bounding box center [381, 128] width 482 height 63
drag, startPoint x: 142, startPoint y: 126, endPoint x: 208, endPoint y: 135, distance: 67.2
click at [208, 135] on div "Description Microsoft 365 Business Premium Upgrade + SharePoint MigrationQuote:…" at bounding box center [381, 128] width 482 height 63
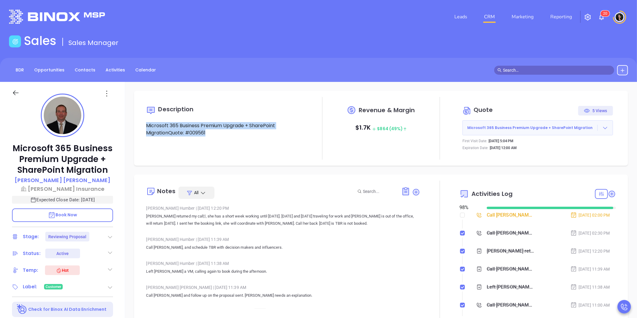
drag, startPoint x: 208, startPoint y: 135, endPoint x: 213, endPoint y: 156, distance: 21.7
click at [213, 156] on div "Description Microsoft 365 Business Premium Upgrade + SharePoint MigrationQuote:…" at bounding box center [224, 128] width 157 height 63
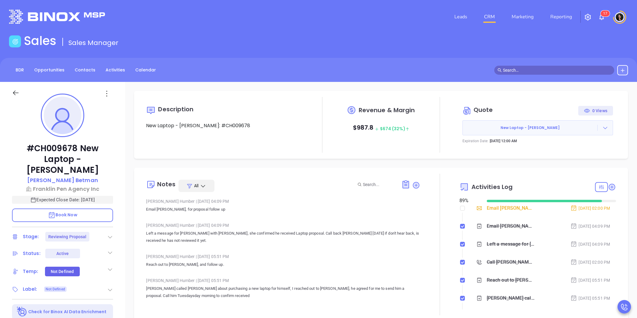
type input "[PERSON_NAME]"
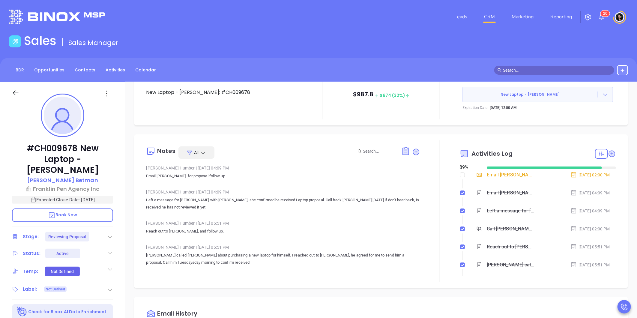
scroll to position [67, 0]
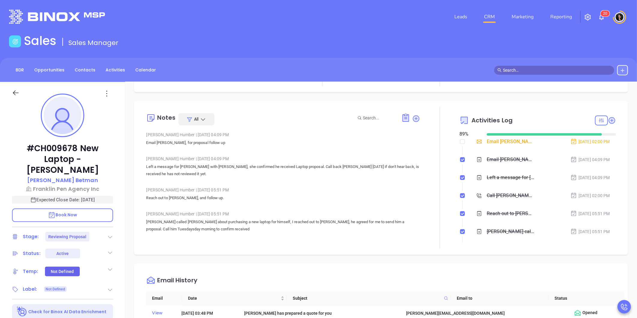
click at [109, 237] on icon at bounding box center [110, 237] width 6 height 6
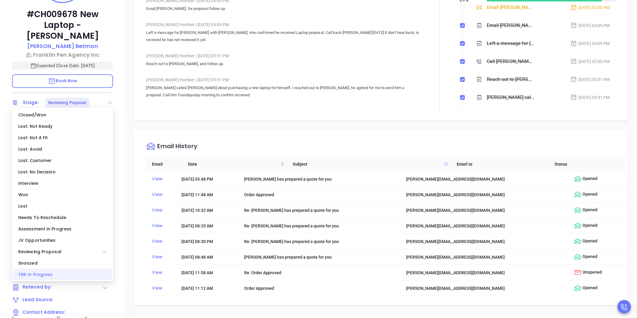
scroll to position [166, 0]
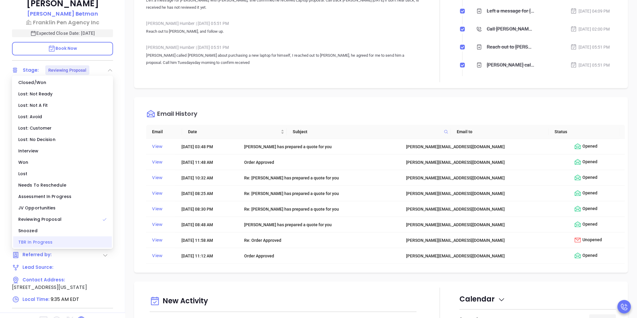
click at [62, 242] on div "TBR In Progress" at bounding box center [62, 241] width 99 height 11
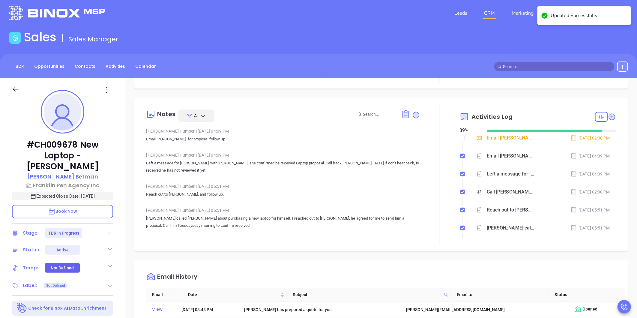
scroll to position [0, 0]
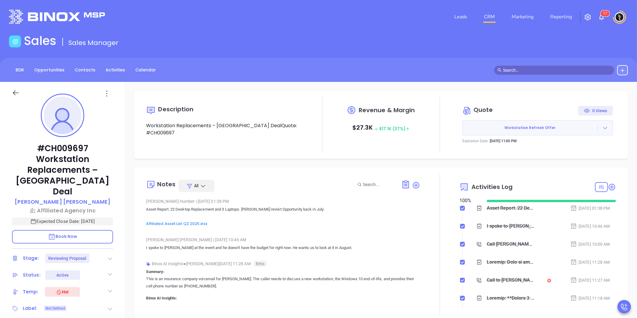
type input "[PERSON_NAME]"
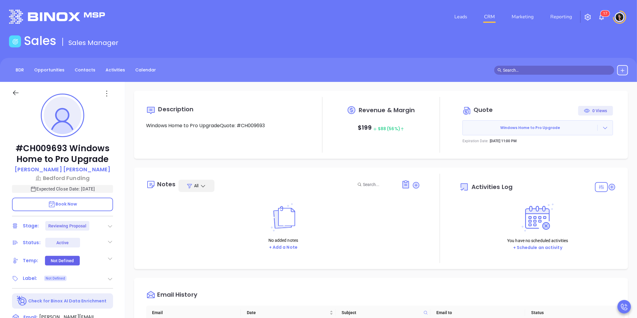
type input "[PERSON_NAME]"
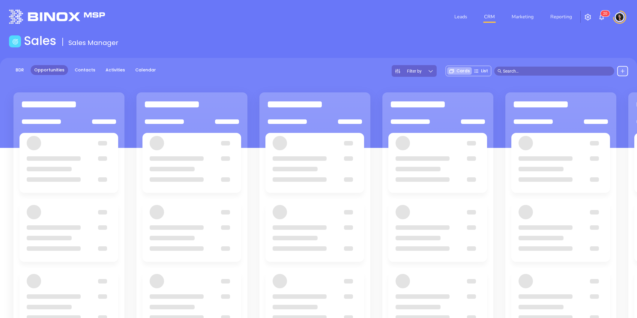
scroll to position [82, 0]
